Goal: Task Accomplishment & Management: Use online tool/utility

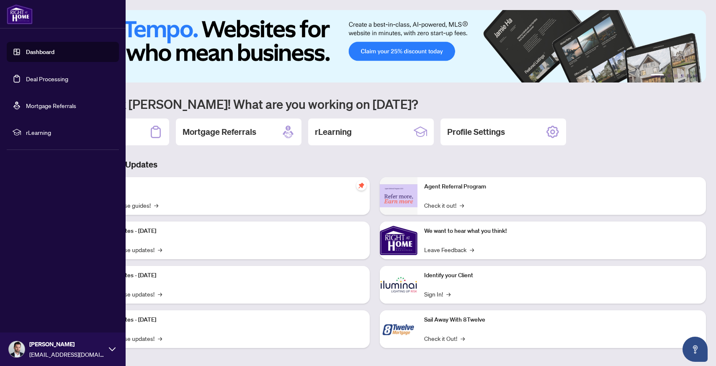
click at [36, 79] on link "Deal Processing" at bounding box center [47, 79] width 42 height 8
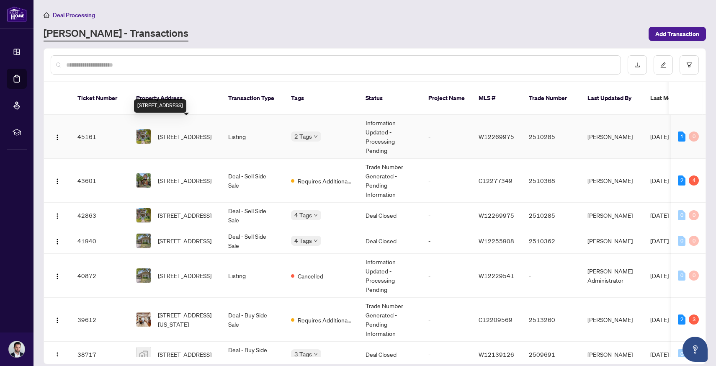
click at [162, 132] on span "[STREET_ADDRESS]" at bounding box center [185, 136] width 54 height 9
click at [163, 211] on span "[STREET_ADDRESS]" at bounding box center [185, 215] width 54 height 9
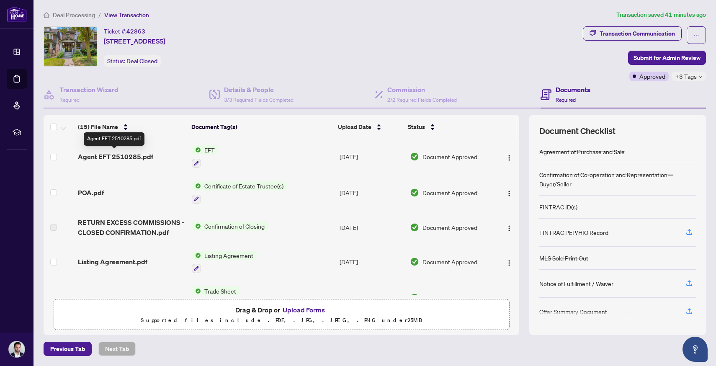
click at [121, 154] on span "Agent EFT 2510285.pdf" at bounding box center [115, 157] width 75 height 10
